Goal: Find specific page/section: Find specific page/section

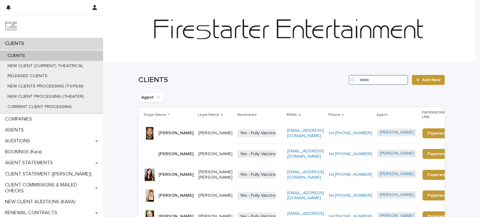
click at [369, 79] on input "Search" at bounding box center [378, 80] width 59 height 10
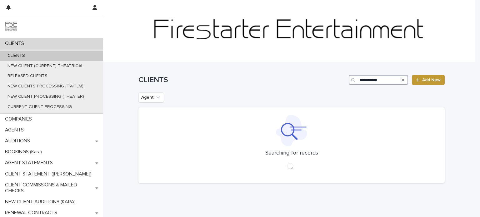
type input "**********"
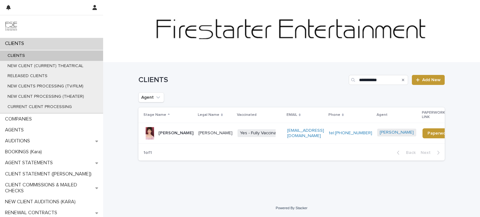
click at [224, 136] on td "[PERSON_NAME]" at bounding box center [215, 133] width 39 height 21
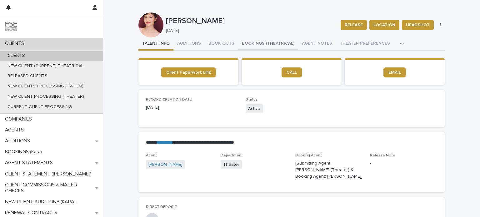
click at [253, 41] on button "BOOKINGS (THEATRICAL)" at bounding box center [268, 44] width 60 height 13
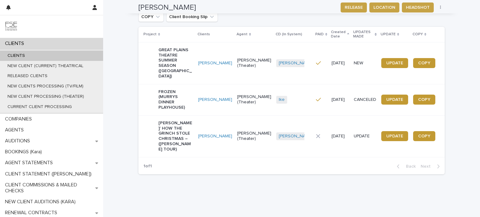
scroll to position [94, 0]
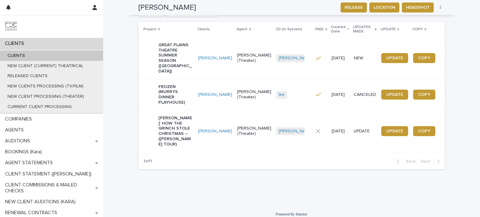
click at [196, 107] on td "[PERSON_NAME]" at bounding box center [215, 94] width 39 height 31
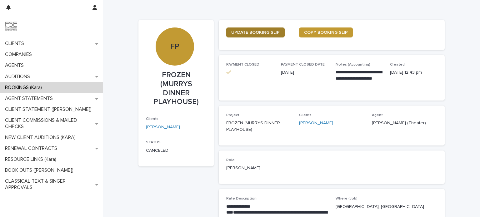
click at [255, 32] on span "UPDATE BOOKING SLIP" at bounding box center [255, 32] width 48 height 4
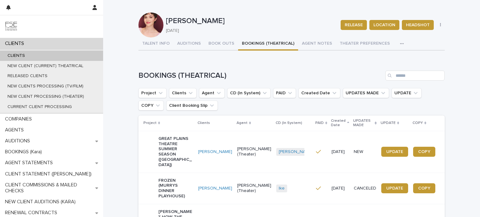
click at [156, 42] on button "TALENT INFO" at bounding box center [156, 44] width 35 height 13
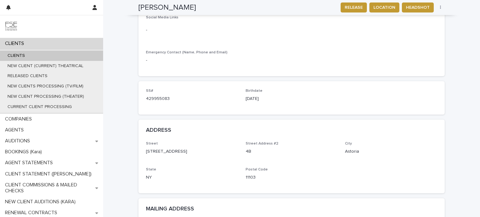
scroll to position [250, 0]
